Goal: Information Seeking & Learning: Learn about a topic

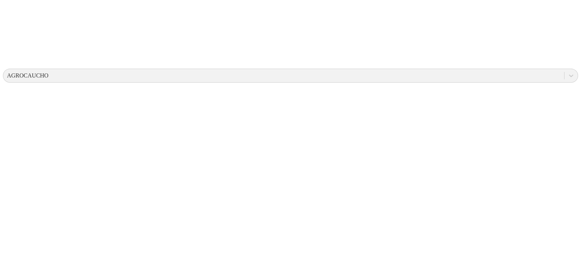
scroll to position [46, 0]
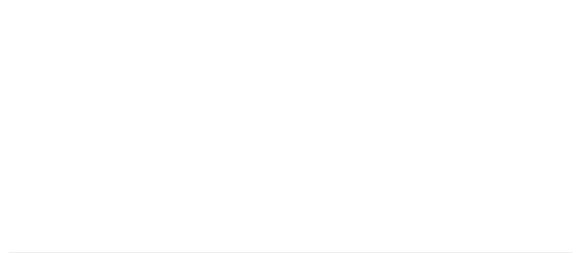
drag, startPoint x: 434, startPoint y: 13, endPoint x: 430, endPoint y: 49, distance: 35.9
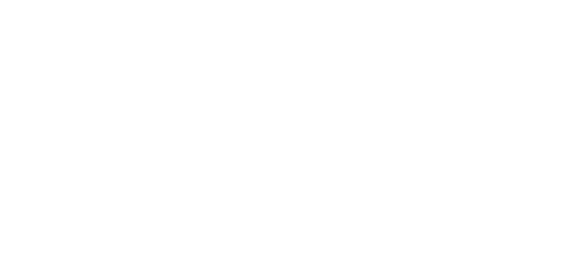
scroll to position [0, 0]
